Goal: Task Accomplishment & Management: Manage account settings

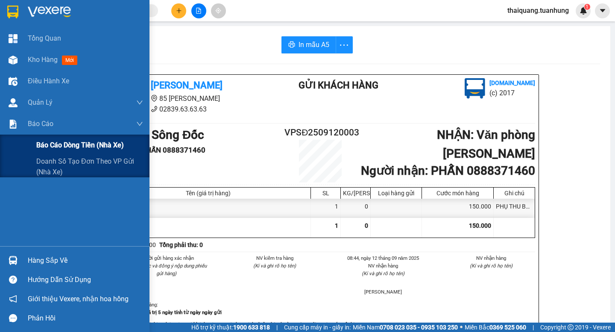
click at [53, 140] on span "Báo cáo dòng tiền (nhà xe)" at bounding box center [80, 145] width 88 height 11
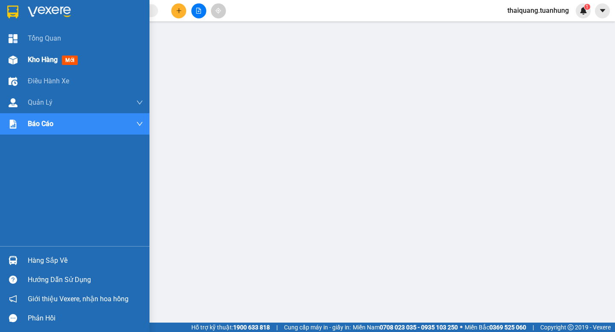
click at [33, 57] on span "Kho hàng" at bounding box center [43, 60] width 30 height 8
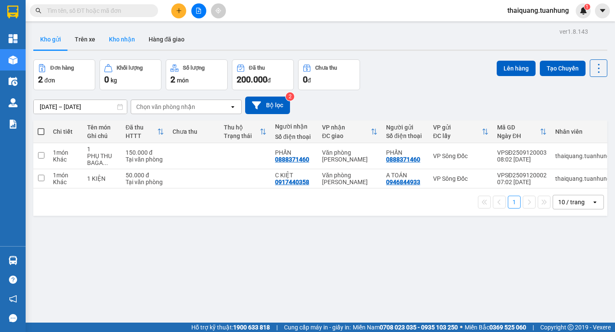
click at [112, 38] on button "Kho nhận" at bounding box center [122, 39] width 40 height 21
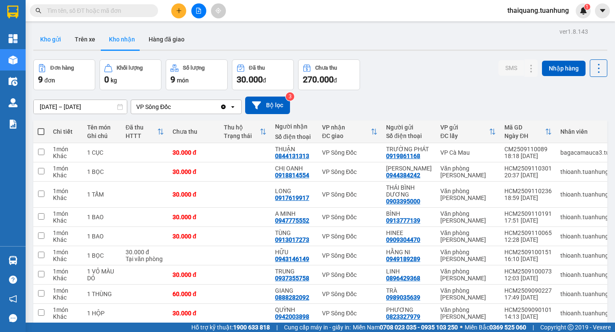
click at [63, 35] on button "Kho gửi" at bounding box center [50, 39] width 35 height 21
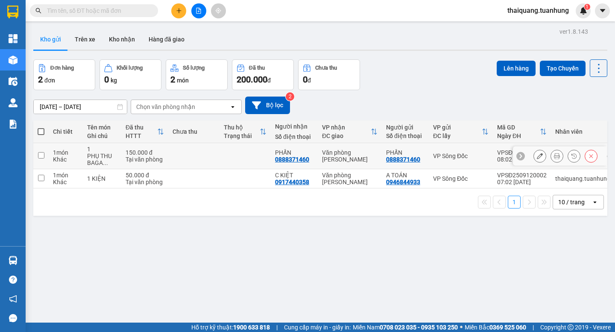
click at [41, 154] on input "checkbox" at bounding box center [41, 155] width 6 height 6
checkbox input "true"
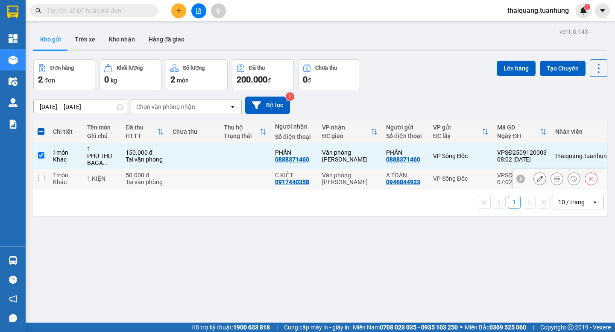
click at [39, 180] on input "checkbox" at bounding box center [41, 178] width 6 height 6
checkbox input "true"
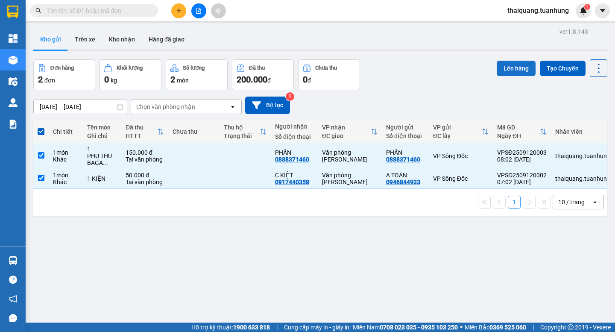
click at [502, 71] on button "Lên hàng" at bounding box center [516, 68] width 39 height 15
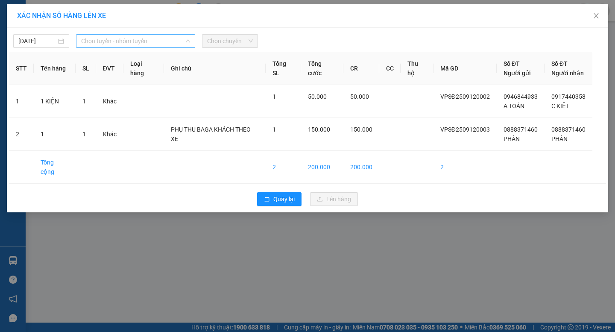
click at [168, 42] on span "Chọn tuyến - nhóm tuyến" at bounding box center [135, 41] width 109 height 13
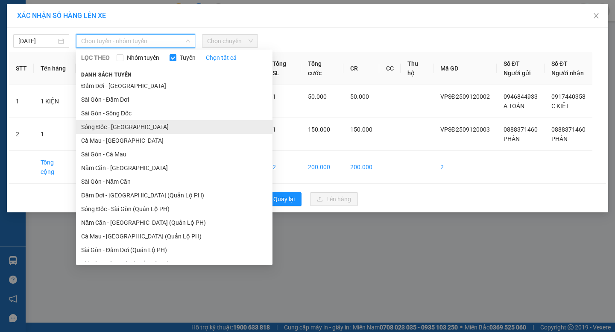
click at [113, 129] on li "Sông Đốc - [GEOGRAPHIC_DATA]" at bounding box center [174, 127] width 197 height 14
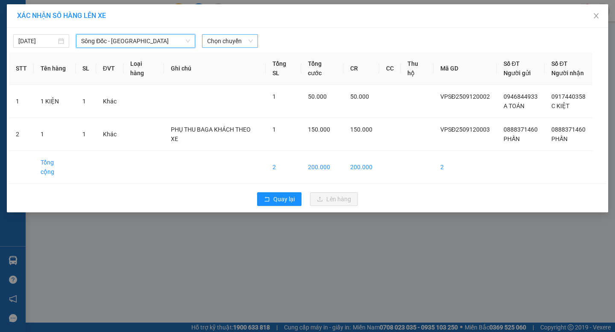
click at [217, 45] on span "Chọn chuyến" at bounding box center [230, 41] width 46 height 13
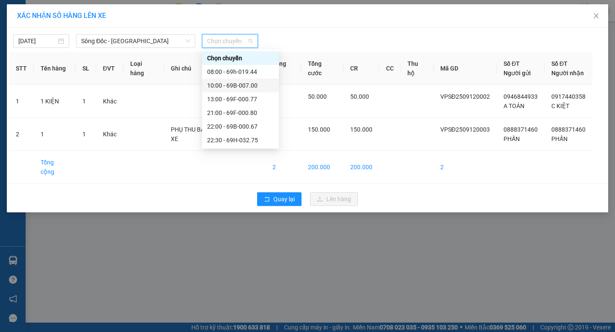
click at [222, 87] on div "10:00 - 69B-007.00" at bounding box center [240, 85] width 67 height 9
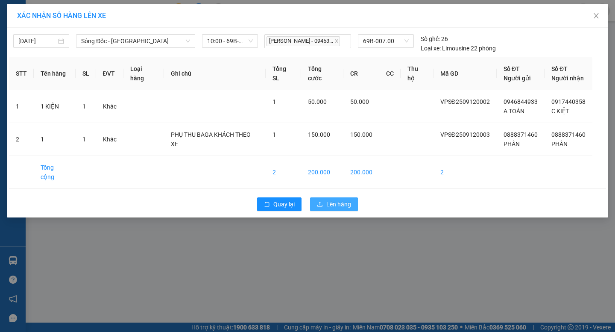
click at [334, 200] on span "Lên hàng" at bounding box center [338, 204] width 25 height 9
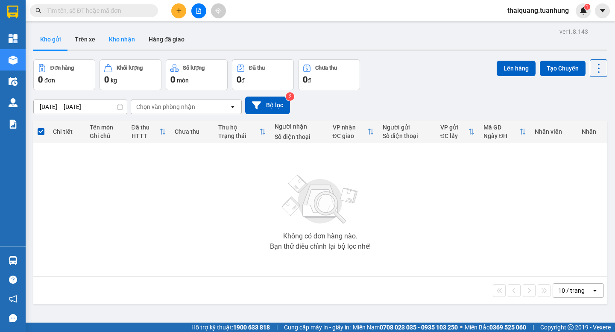
click at [129, 38] on button "Kho nhận" at bounding box center [122, 39] width 40 height 21
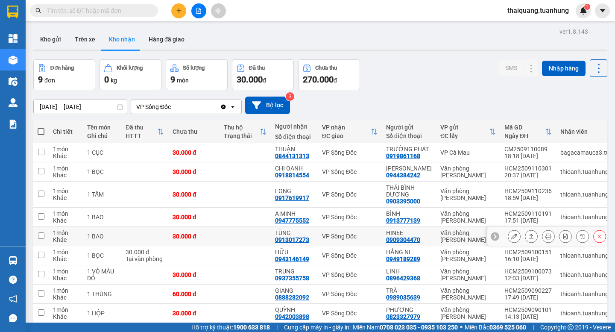
click at [508, 244] on button at bounding box center [514, 236] width 12 height 15
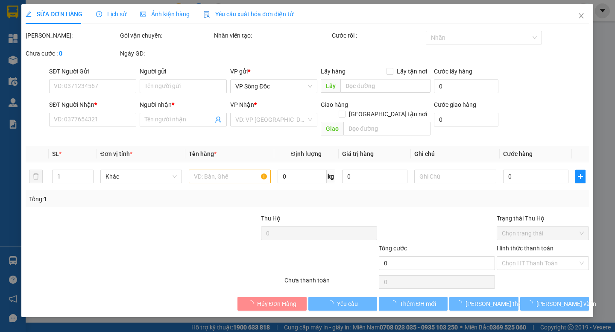
type input "0909304470"
type input "HINEE"
type input "0913017273"
type input "TÙNG"
type input "30.000"
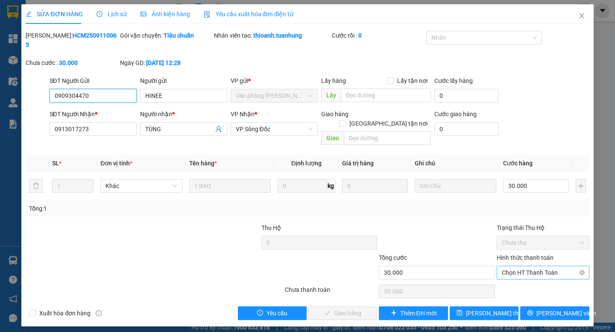
click at [546, 266] on span "Chọn HT Thanh Toán" at bounding box center [543, 272] width 82 height 13
click at [523, 270] on div "Tại văn phòng" at bounding box center [543, 270] width 82 height 9
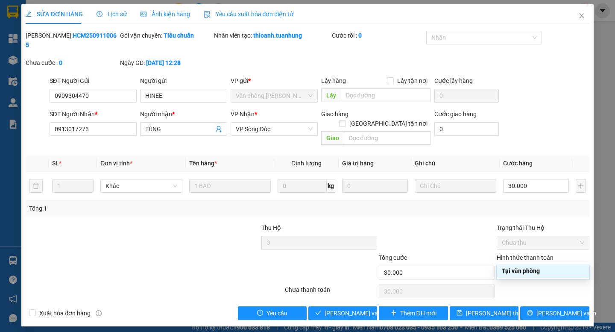
type input "0"
click at [347, 308] on span "[PERSON_NAME] và Giao hàng" at bounding box center [366, 312] width 82 height 9
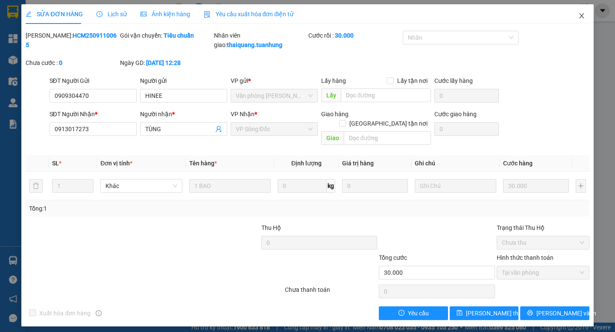
click at [580, 15] on icon "close" at bounding box center [581, 15] width 7 height 7
